Goal: Find specific page/section: Find specific page/section

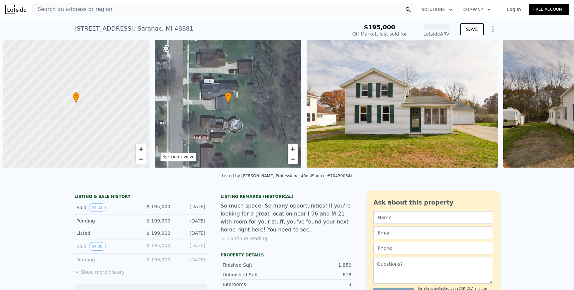
scroll to position [0, 3]
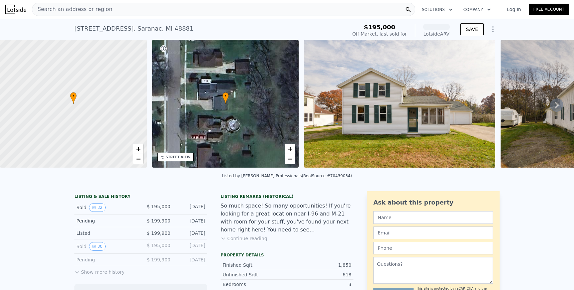
click at [177, 9] on div "Search an address or region" at bounding box center [223, 9] width 383 height 13
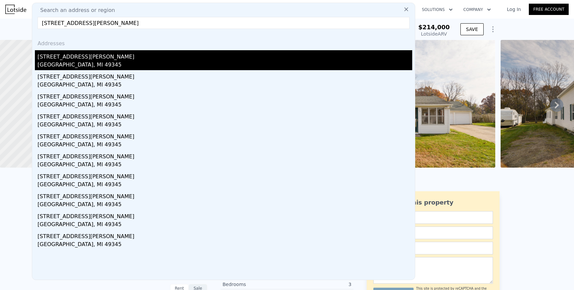
type input "128 W Averill St, Sparta, MI 49345"
click at [71, 66] on div "Sparta, MI 49345" at bounding box center [225, 65] width 375 height 9
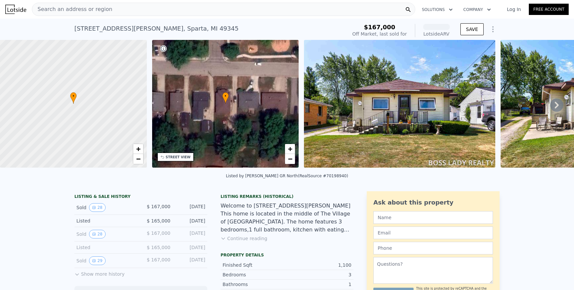
click at [377, 124] on img at bounding box center [399, 103] width 191 height 127
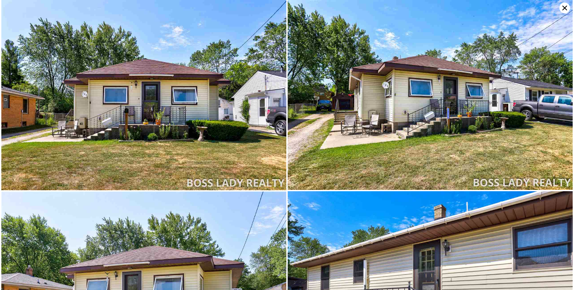
click at [561, 10] on icon at bounding box center [564, 8] width 11 height 11
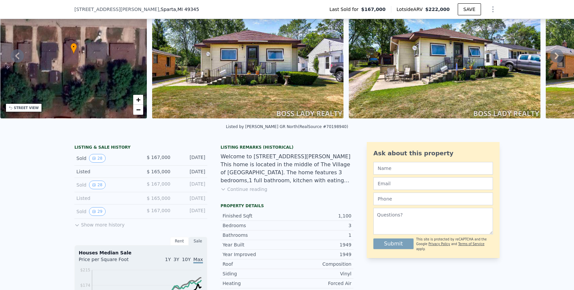
scroll to position [47, 0]
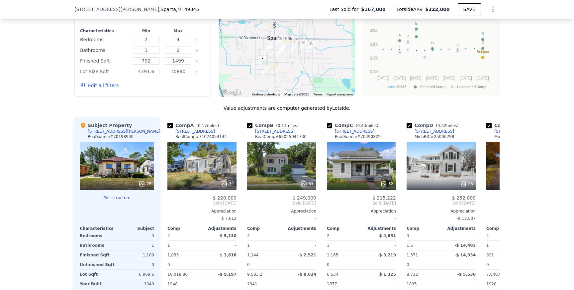
scroll to position [637, 0]
